Goal: Task Accomplishment & Management: Manage account settings

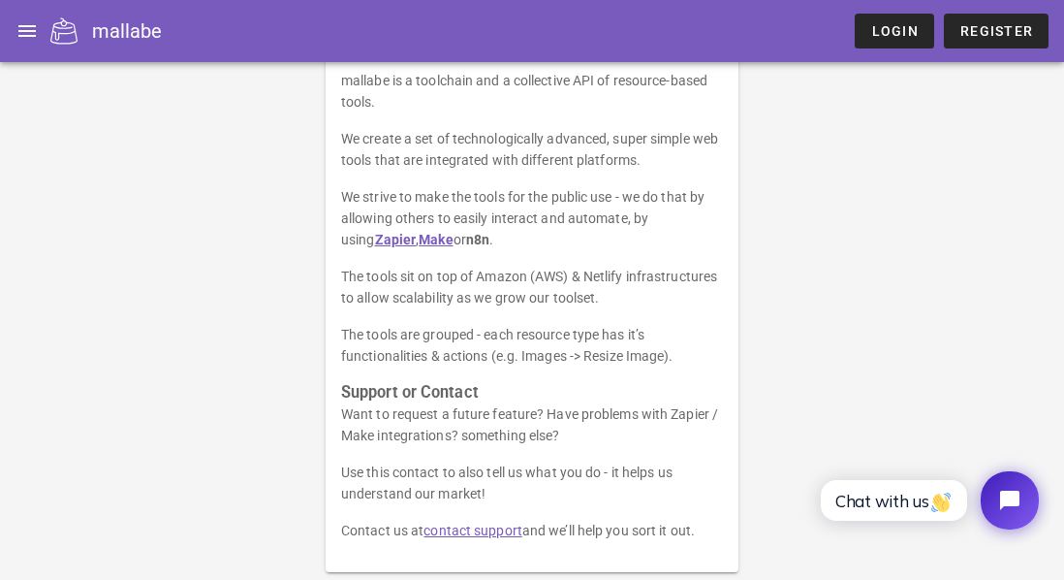
scroll to position [152, 0]
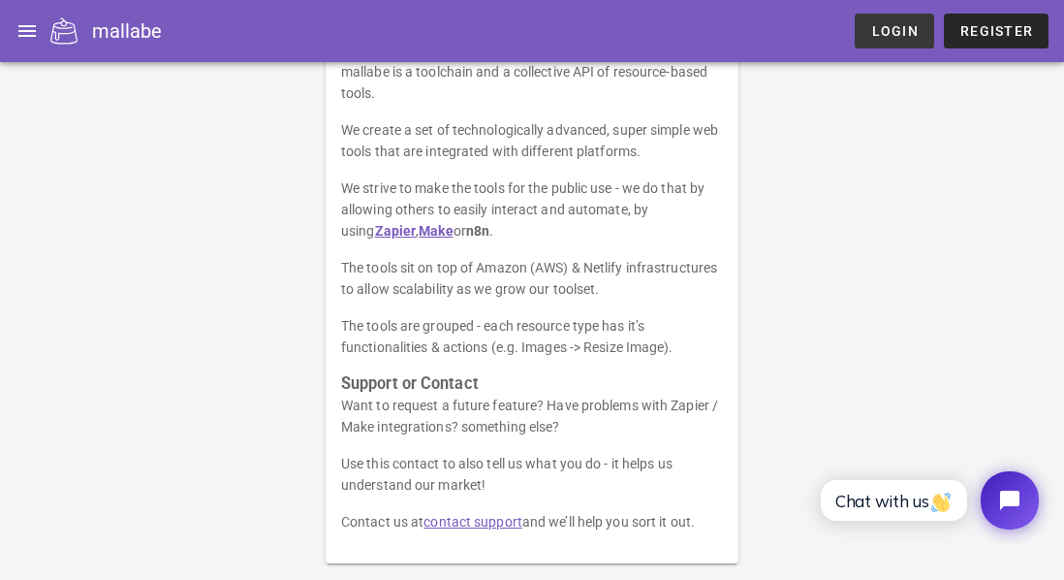
click at [900, 24] on span "Login" at bounding box center [894, 31] width 48 height 16
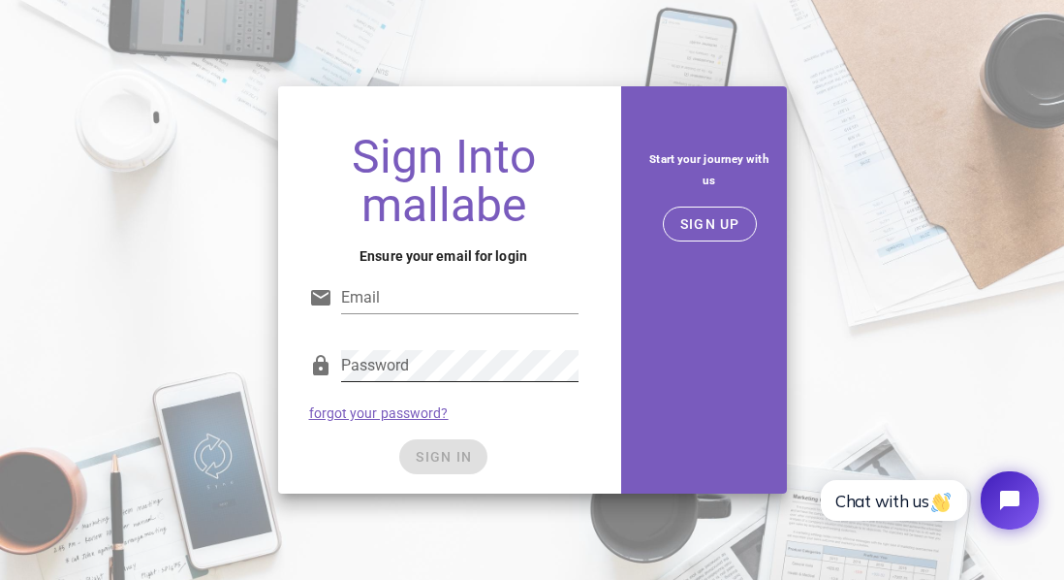
click at [381, 347] on div "Password" at bounding box center [443, 370] width 269 height 64
click at [378, 359] on div "Password" at bounding box center [459, 365] width 237 height 31
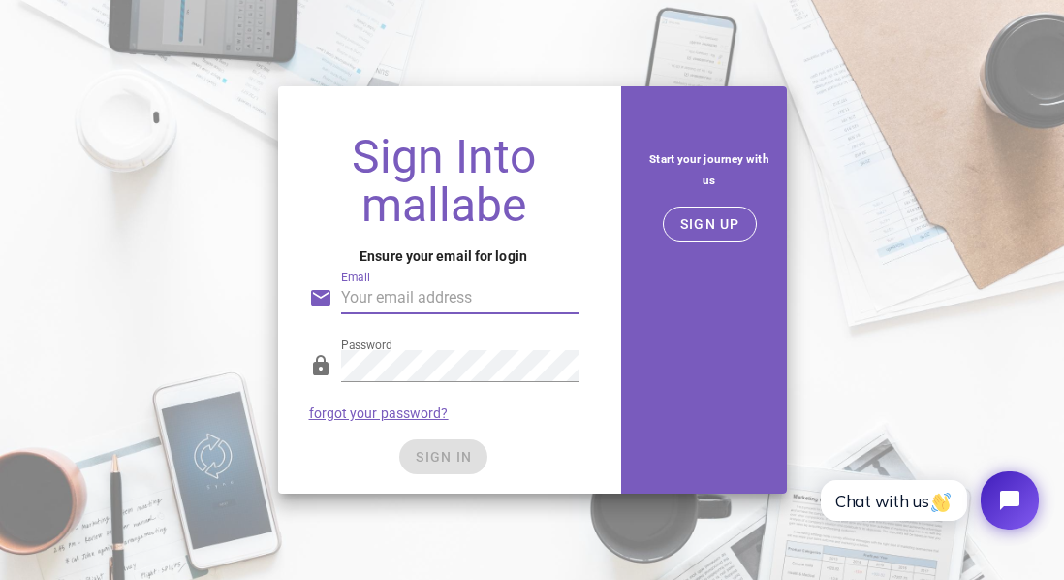
drag, startPoint x: 357, startPoint y: 288, endPoint x: 366, endPoint y: 293, distance: 10.8
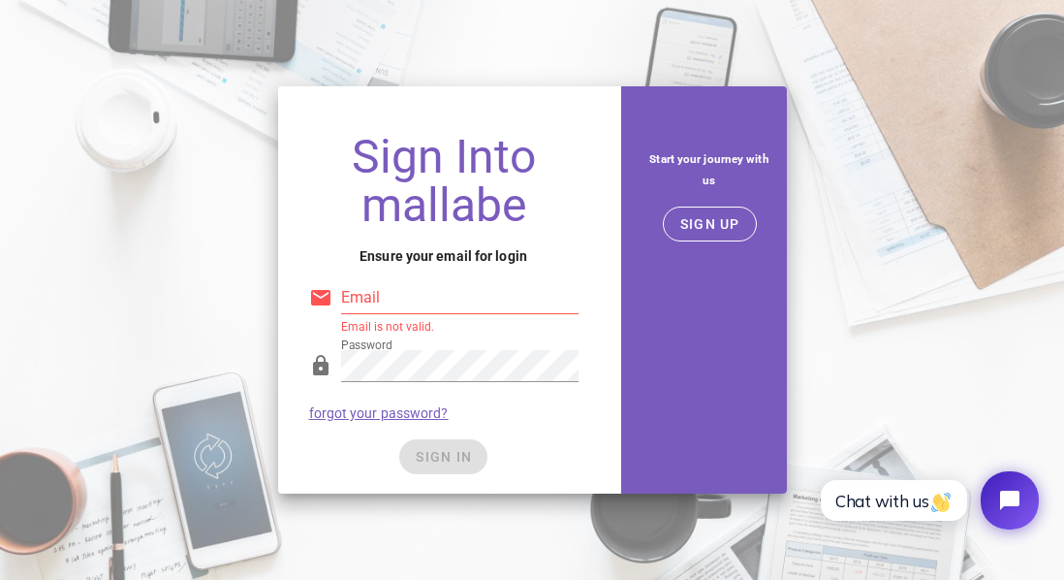
drag, startPoint x: 255, startPoint y: 354, endPoint x: 307, endPoint y: 349, distance: 52.6
click at [264, 355] on div "Sign Into mallabe Ensure your email for login Email Email is not valid. Passwor…" at bounding box center [532, 290] width 1064 height 430
click at [353, 302] on input "Email" at bounding box center [459, 297] width 237 height 31
paste input "jEmbus-xucta0-bobbik"
click at [559, 462] on div "SIGN IN" at bounding box center [443, 456] width 269 height 35
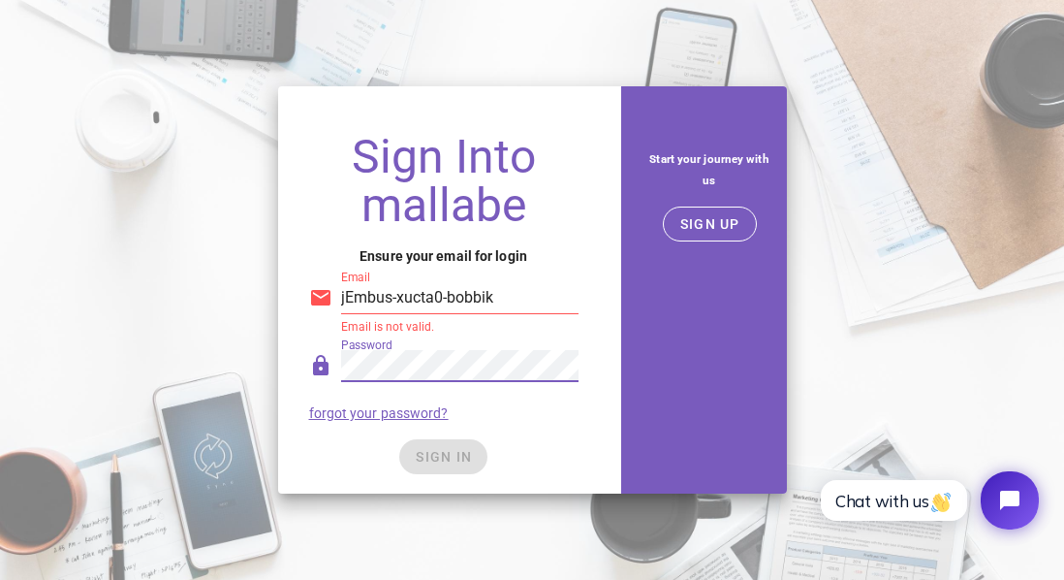
click at [354, 302] on input "jEmbus-xucta0-bobbik" at bounding box center [459, 297] width 237 height 31
click at [382, 308] on input "jEmbus-xucta0-bobbik" at bounding box center [459, 297] width 237 height 31
paste input "sam@samhancock.com"
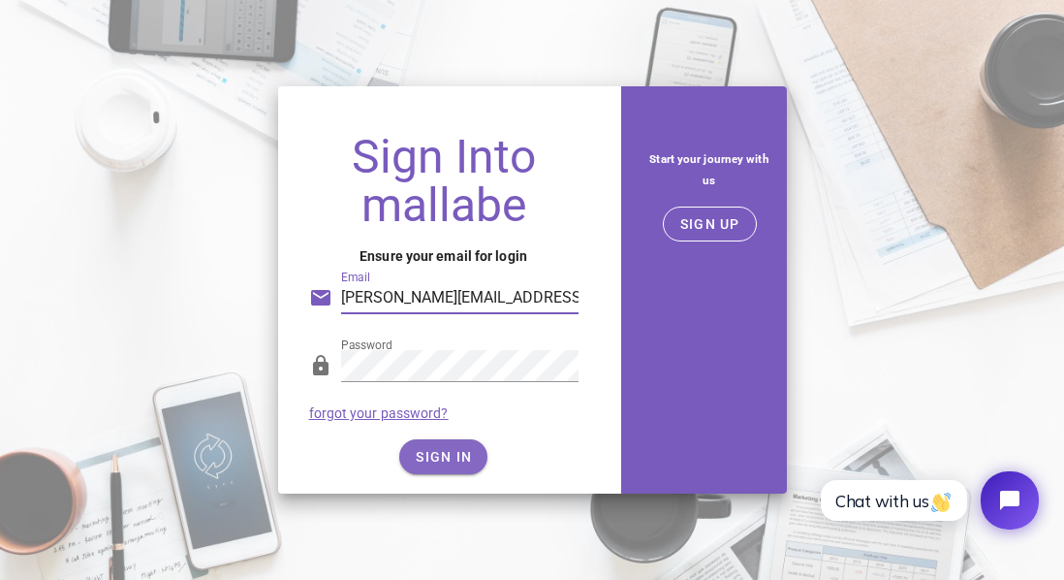
type input "sam@samhancock.com"
click at [457, 457] on span "SIGN IN" at bounding box center [443, 457] width 57 height 16
